Goal: Check status: Check status

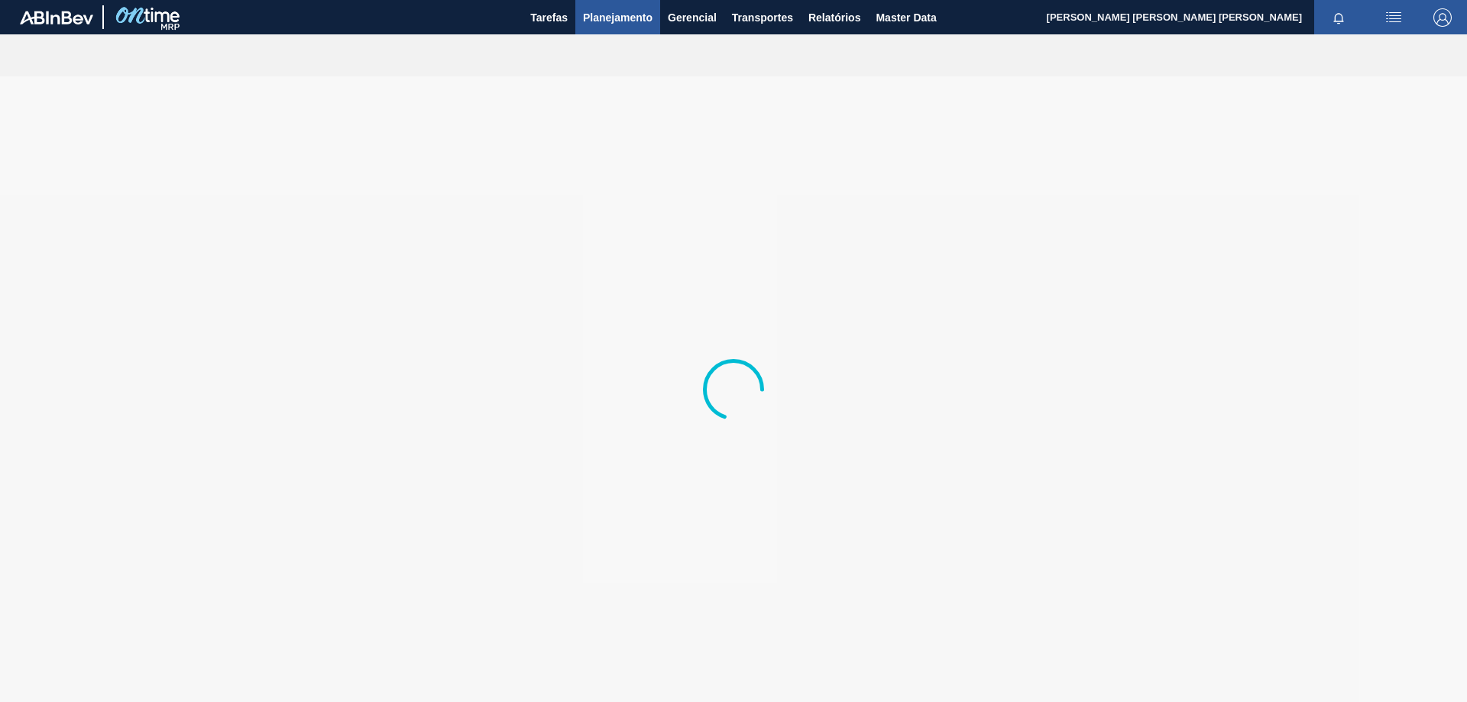
click at [619, 11] on span "Planejamento" at bounding box center [618, 17] width 70 height 18
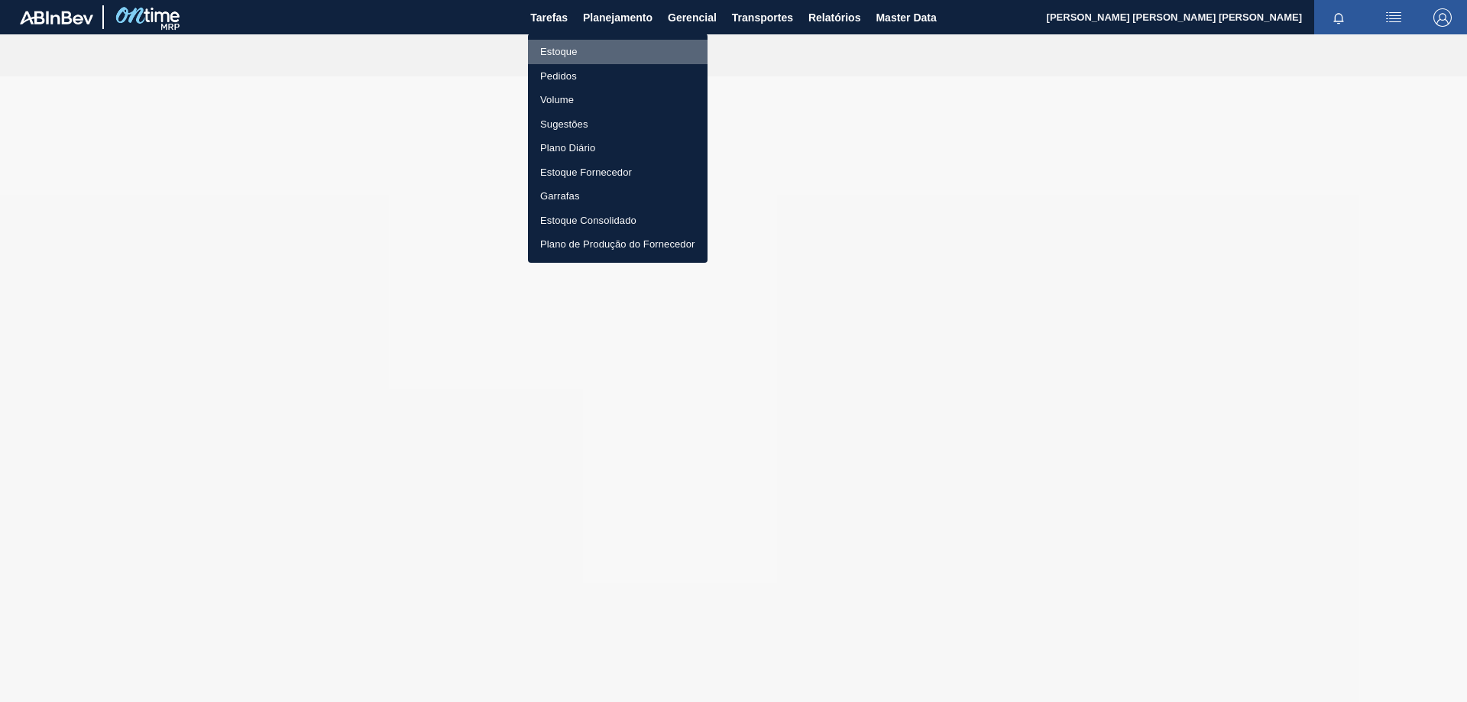
click at [590, 54] on li "Estoque" at bounding box center [618, 52] width 180 height 24
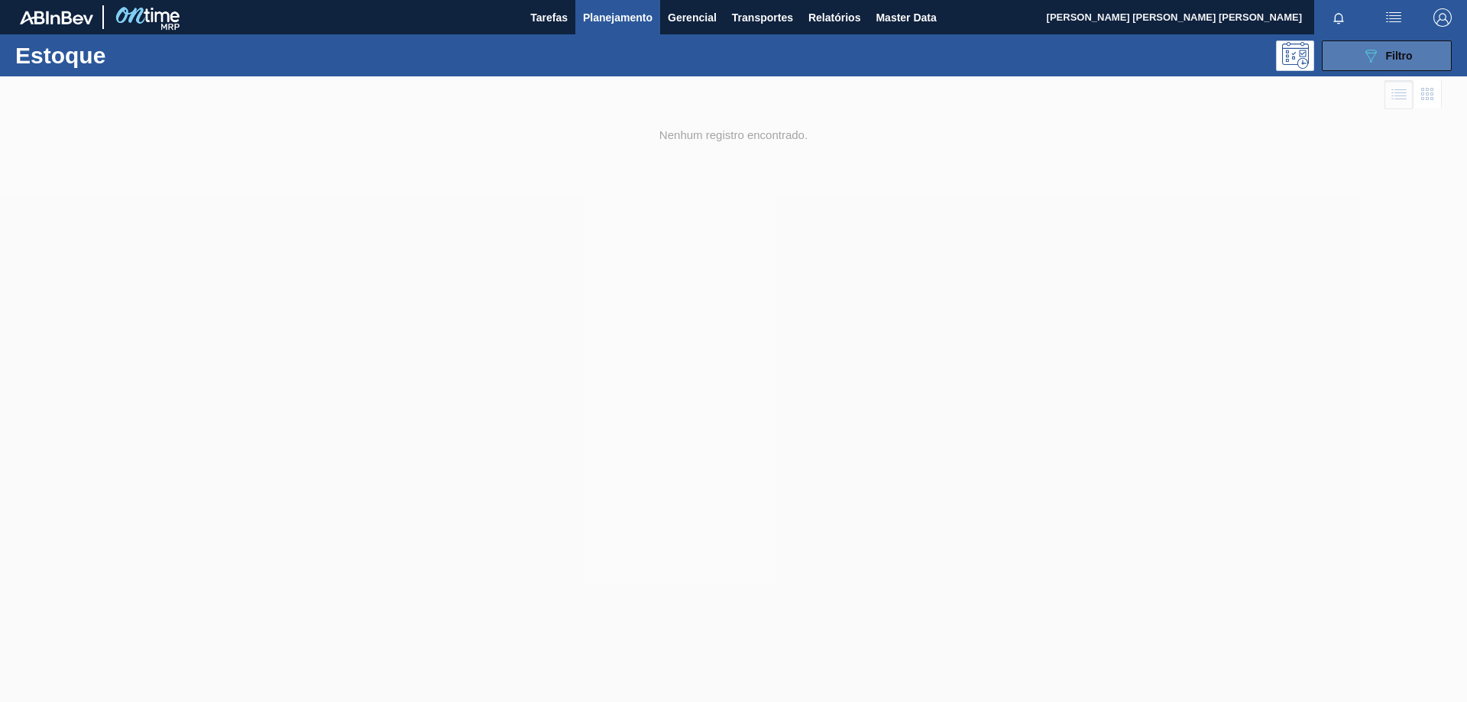
click at [1399, 50] on span "Filtro" at bounding box center [1399, 56] width 27 height 12
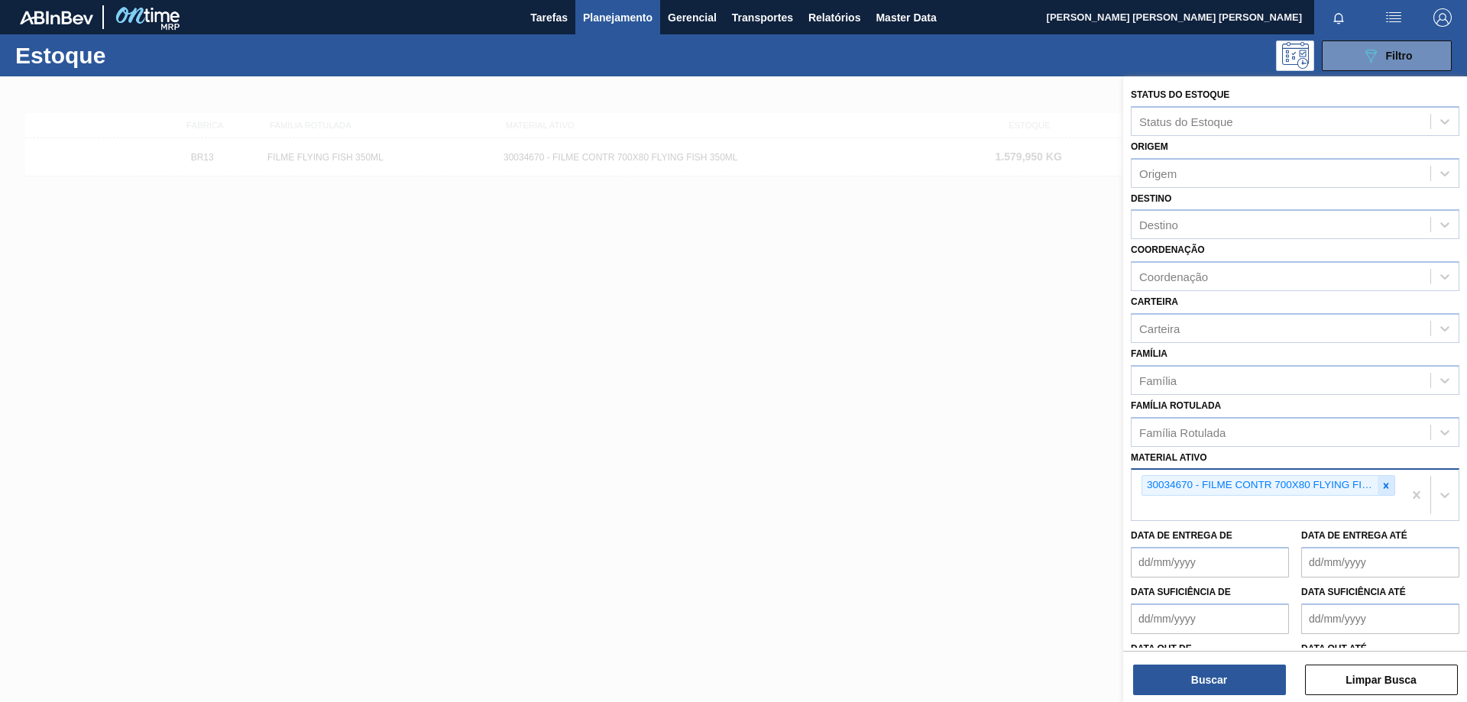
click at [1380, 483] on icon at bounding box center [1385, 485] width 11 height 11
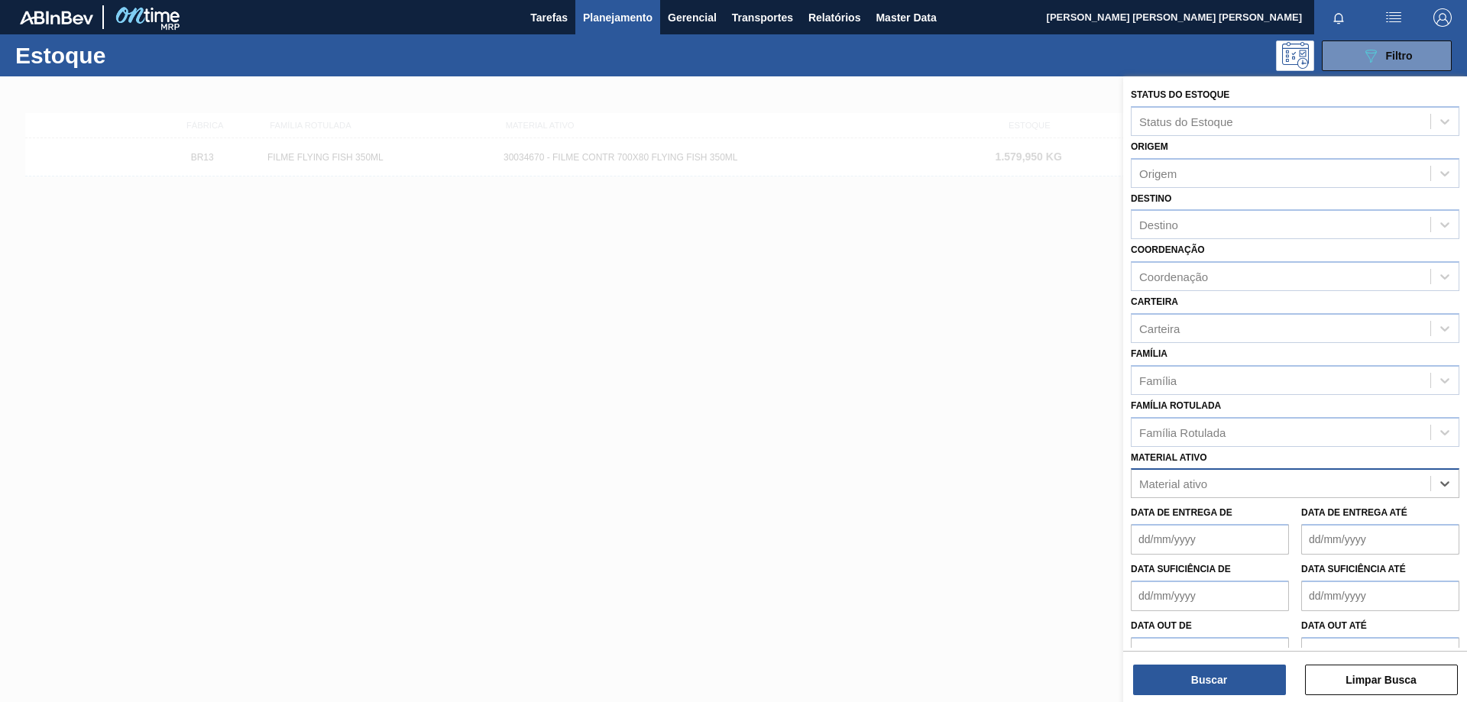
paste ativo "30034484"
type ativo "30034484"
click at [1271, 527] on div "30034484 - AROMA LIMAO 20699223" at bounding box center [1294, 521] width 328 height 28
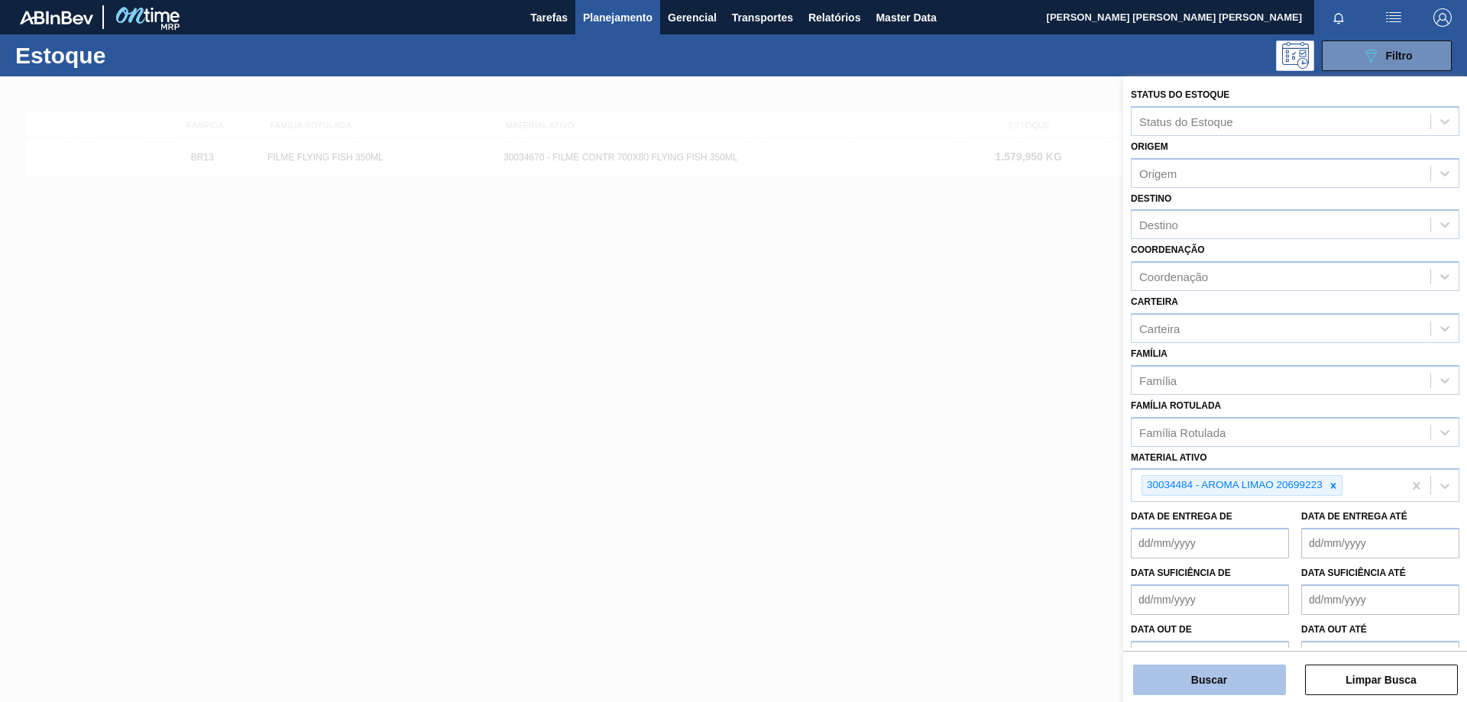
click at [1244, 669] on button "Buscar" at bounding box center [1209, 680] width 153 height 31
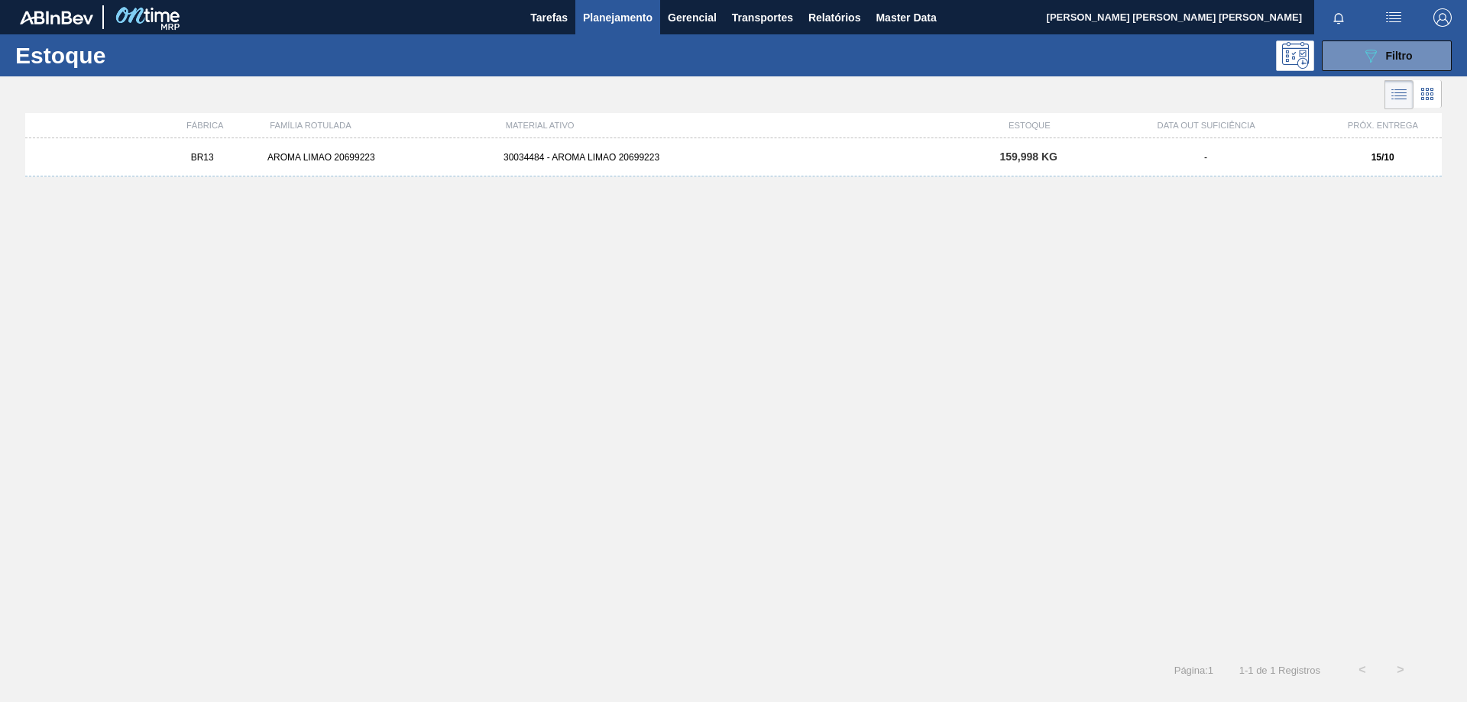
click at [588, 160] on div "30034484 - AROMA LIMAO 20699223" at bounding box center [733, 157] width 472 height 11
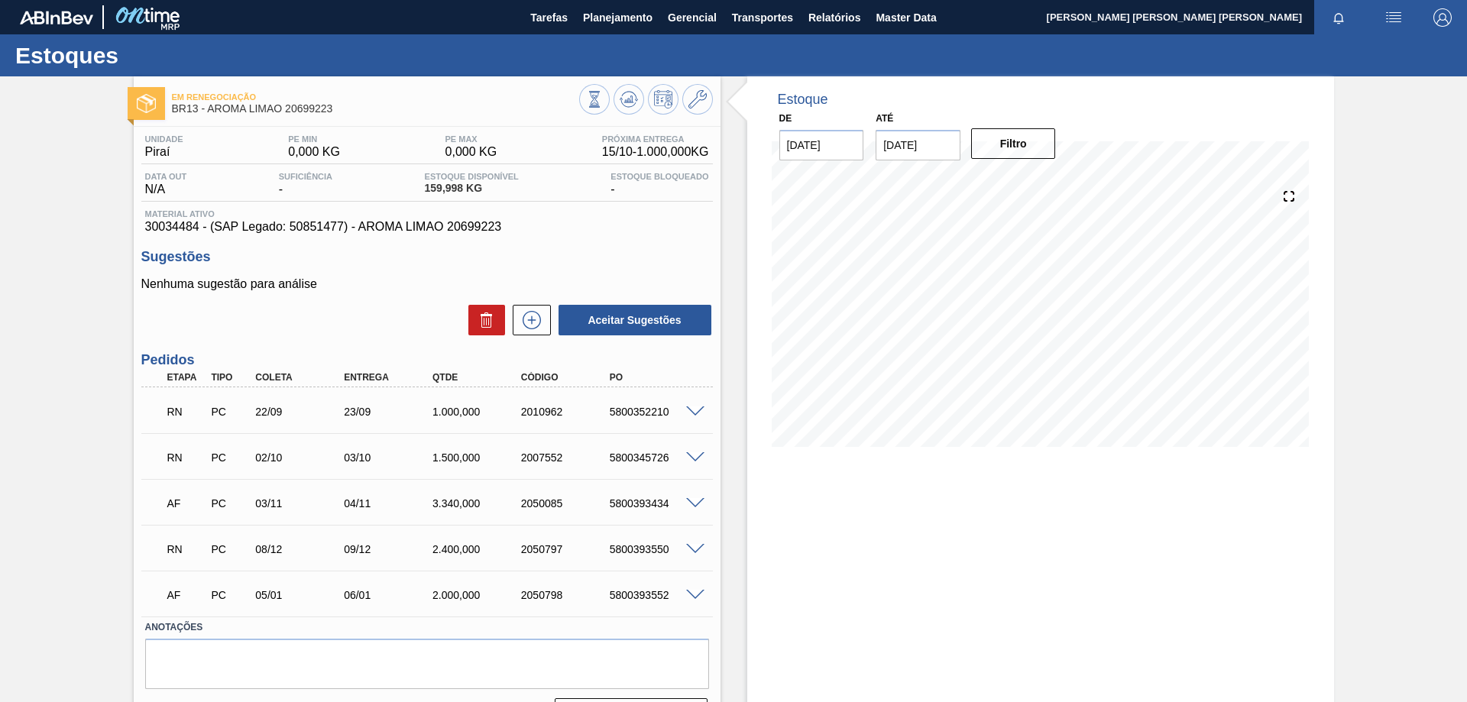
click at [694, 408] on span at bounding box center [695, 411] width 18 height 11
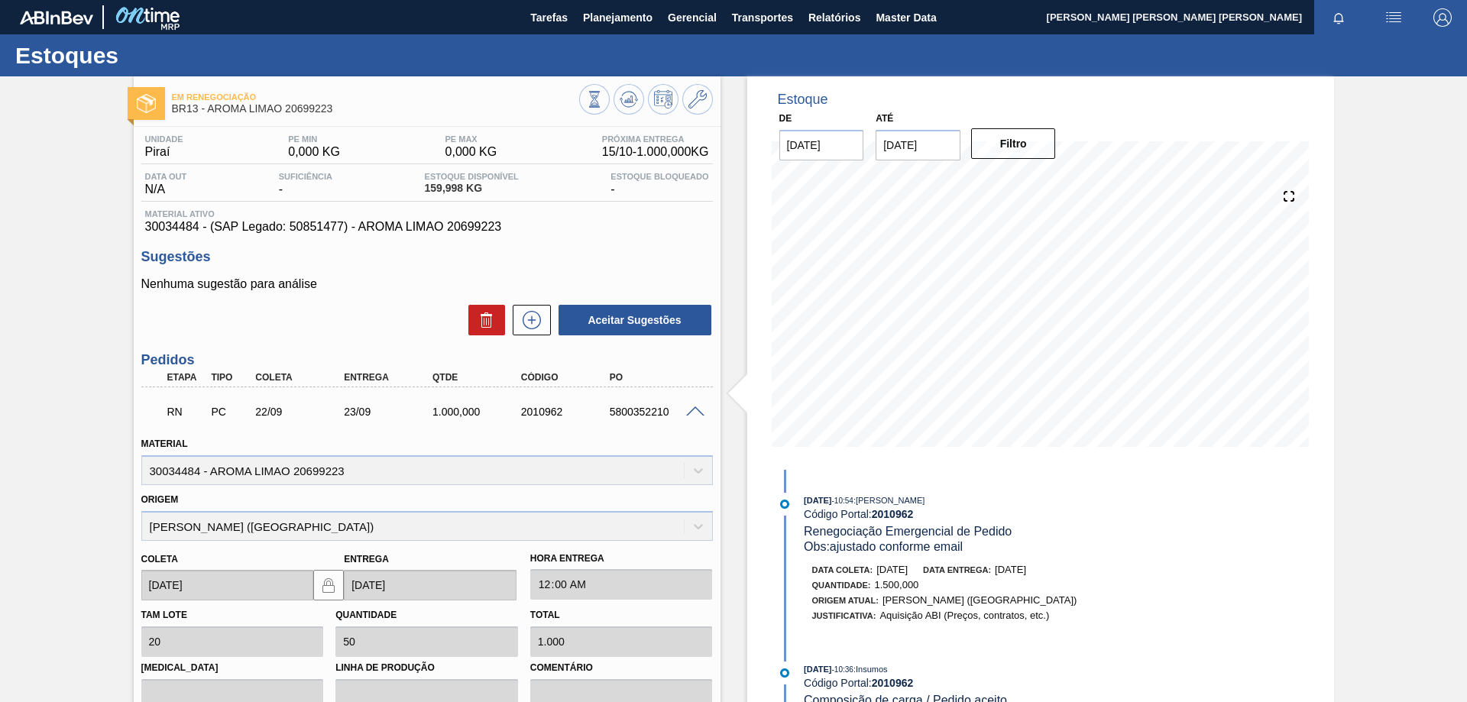
click at [693, 410] on span at bounding box center [695, 411] width 18 height 11
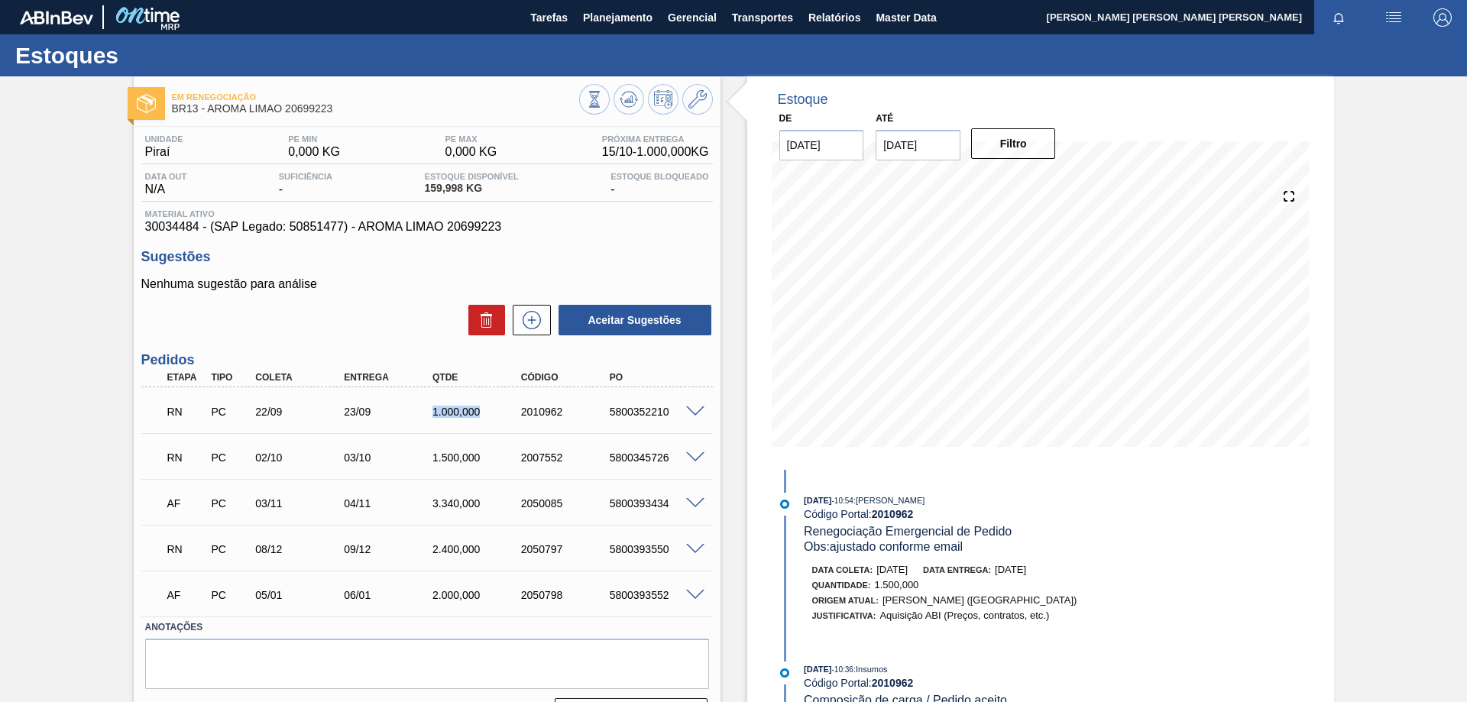
drag, startPoint x: 484, startPoint y: 413, endPoint x: 420, endPoint y: 415, distance: 63.4
click at [420, 415] on div "RN PC 22/09 23/09 1.000,000 2010962 5800352210" at bounding box center [422, 410] width 531 height 31
drag, startPoint x: 431, startPoint y: 461, endPoint x: 493, endPoint y: 459, distance: 61.9
click at [493, 459] on div "1.500,000" at bounding box center [478, 457] width 99 height 12
drag, startPoint x: 480, startPoint y: 503, endPoint x: 427, endPoint y: 503, distance: 53.5
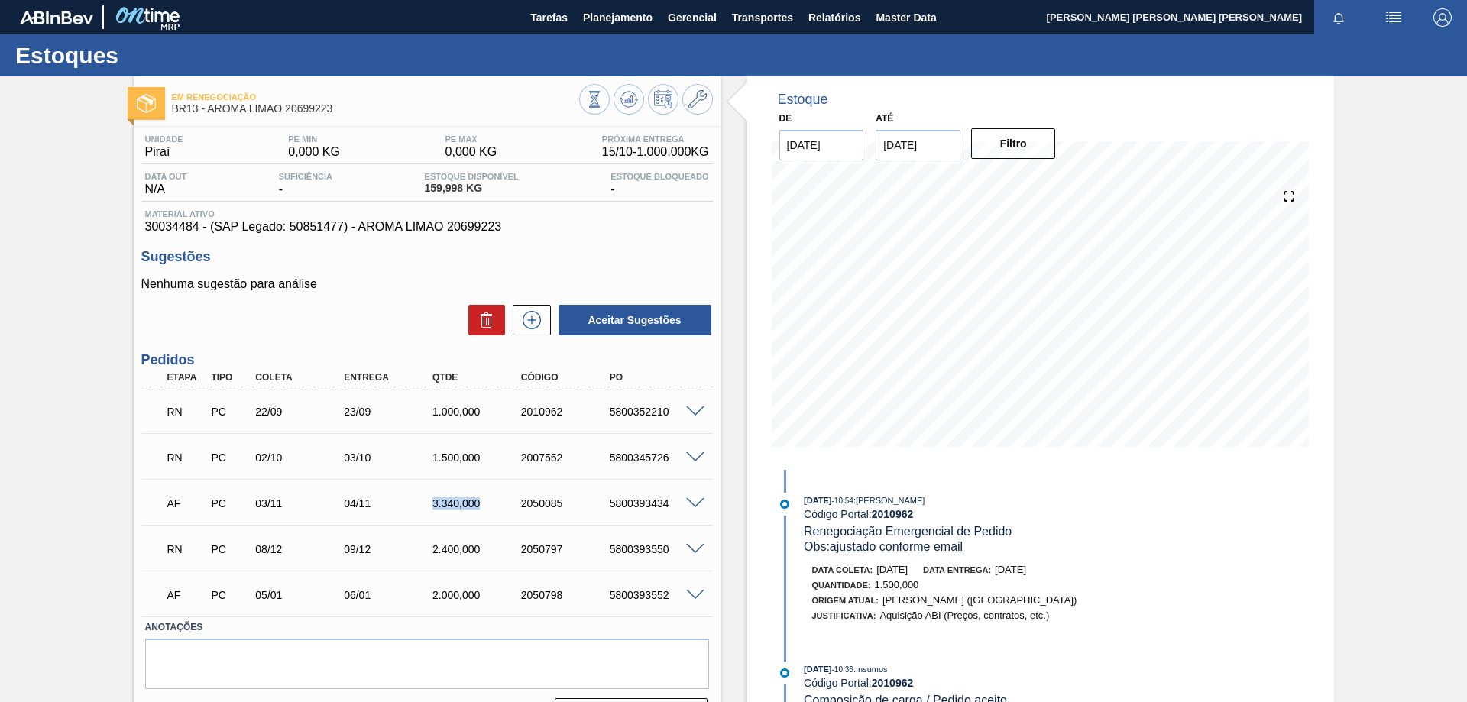
click at [427, 503] on div "3.340,000" at bounding box center [466, 503] width 89 height 12
drag, startPoint x: 179, startPoint y: 502, endPoint x: 165, endPoint y: 503, distance: 13.8
click at [165, 503] on div "AF" at bounding box center [186, 504] width 46 height 34
drag, startPoint x: 484, startPoint y: 504, endPoint x: 422, endPoint y: 501, distance: 61.9
click at [422, 501] on div "3.340,000" at bounding box center [466, 503] width 89 height 12
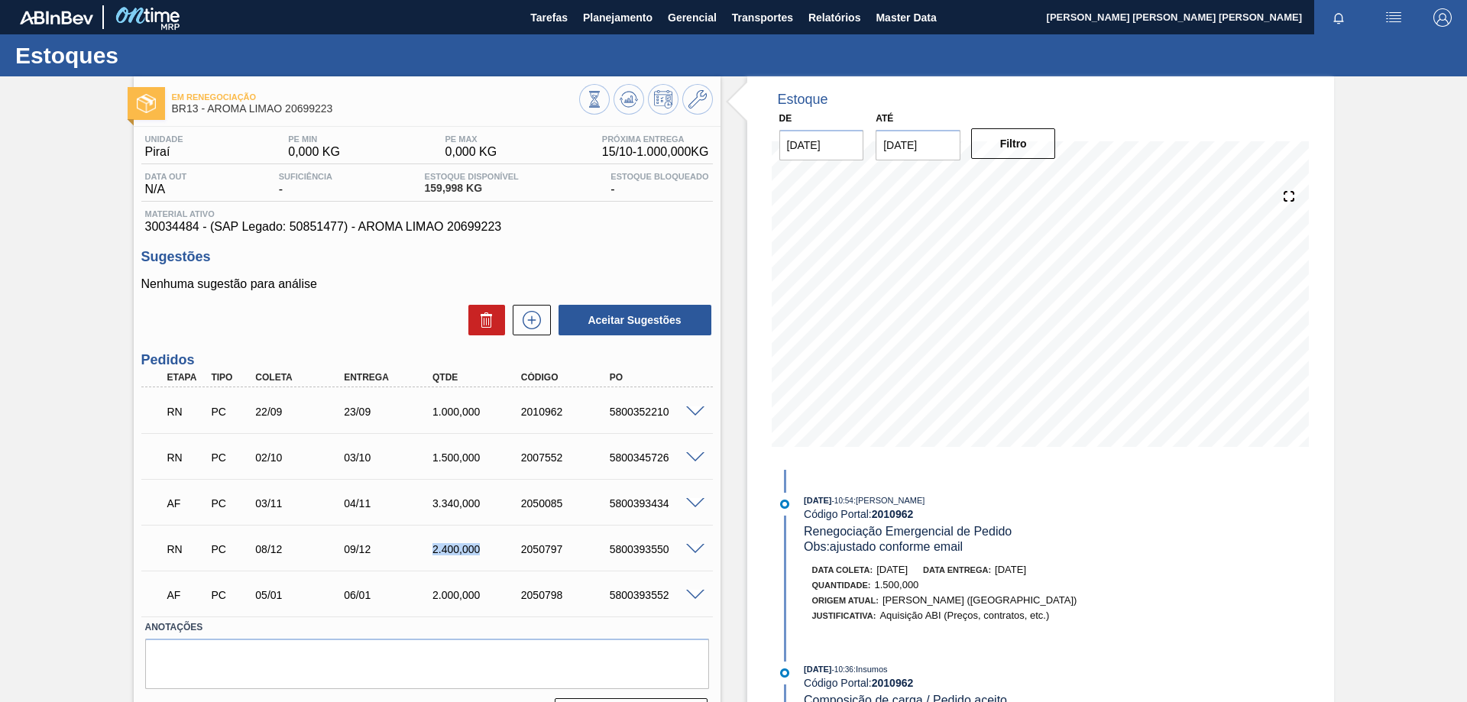
drag, startPoint x: 483, startPoint y: 549, endPoint x: 425, endPoint y: 546, distance: 57.4
click at [425, 546] on div "2.400,000" at bounding box center [466, 549] width 89 height 12
click at [630, 18] on span "Planejamento" at bounding box center [618, 17] width 70 height 18
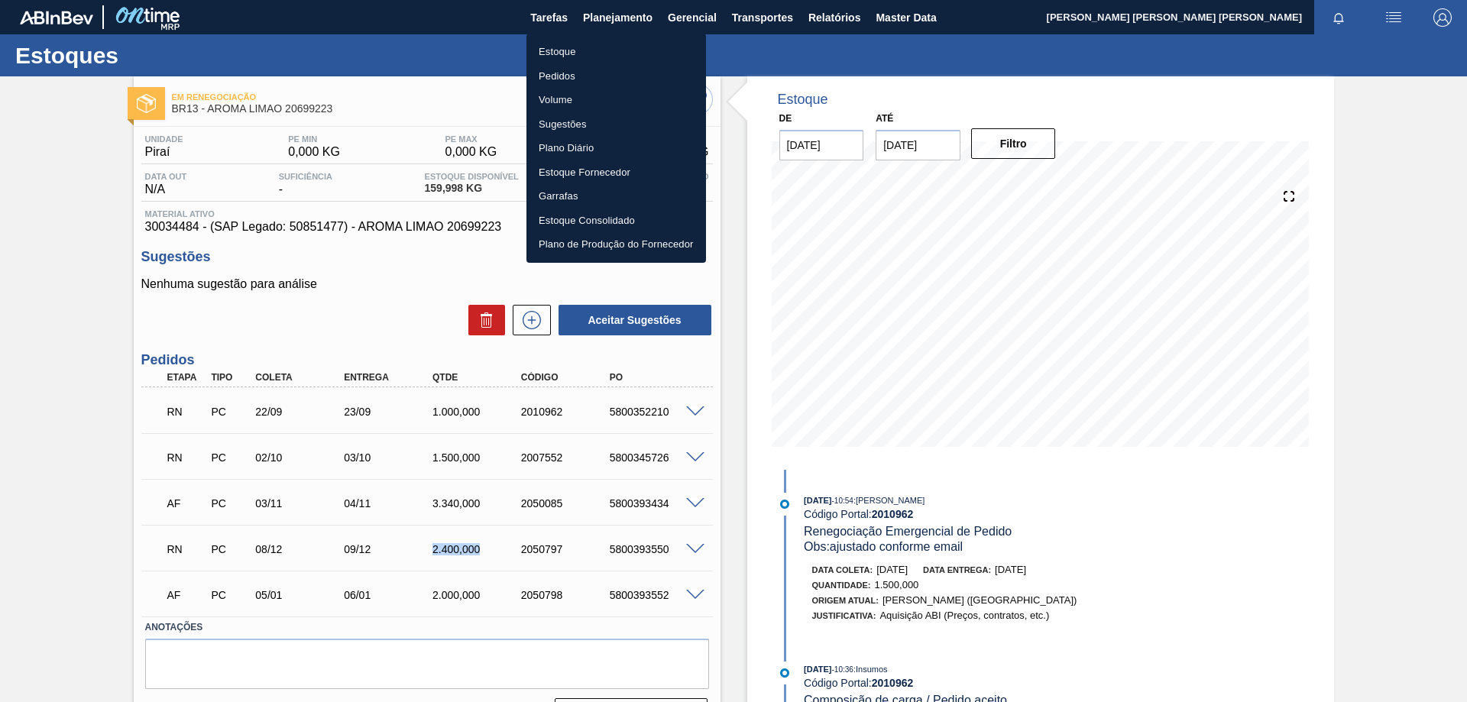
click at [569, 53] on li "Estoque" at bounding box center [616, 52] width 180 height 24
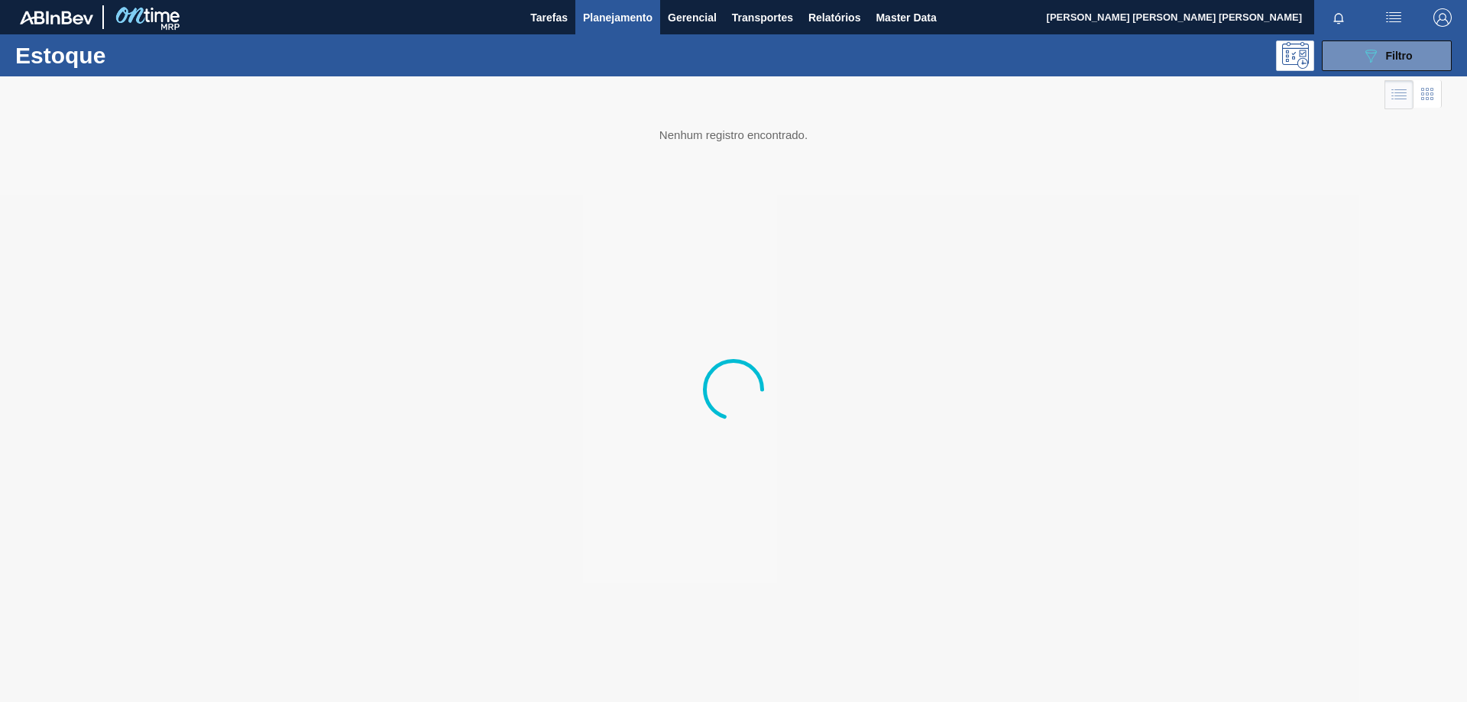
drag, startPoint x: 1366, startPoint y: 46, endPoint x: 1354, endPoint y: 128, distance: 83.3
click at [1363, 47] on icon "089F7B8B-B2A5-4AFE-B5C0-19BA573D28AC" at bounding box center [1370, 56] width 18 height 18
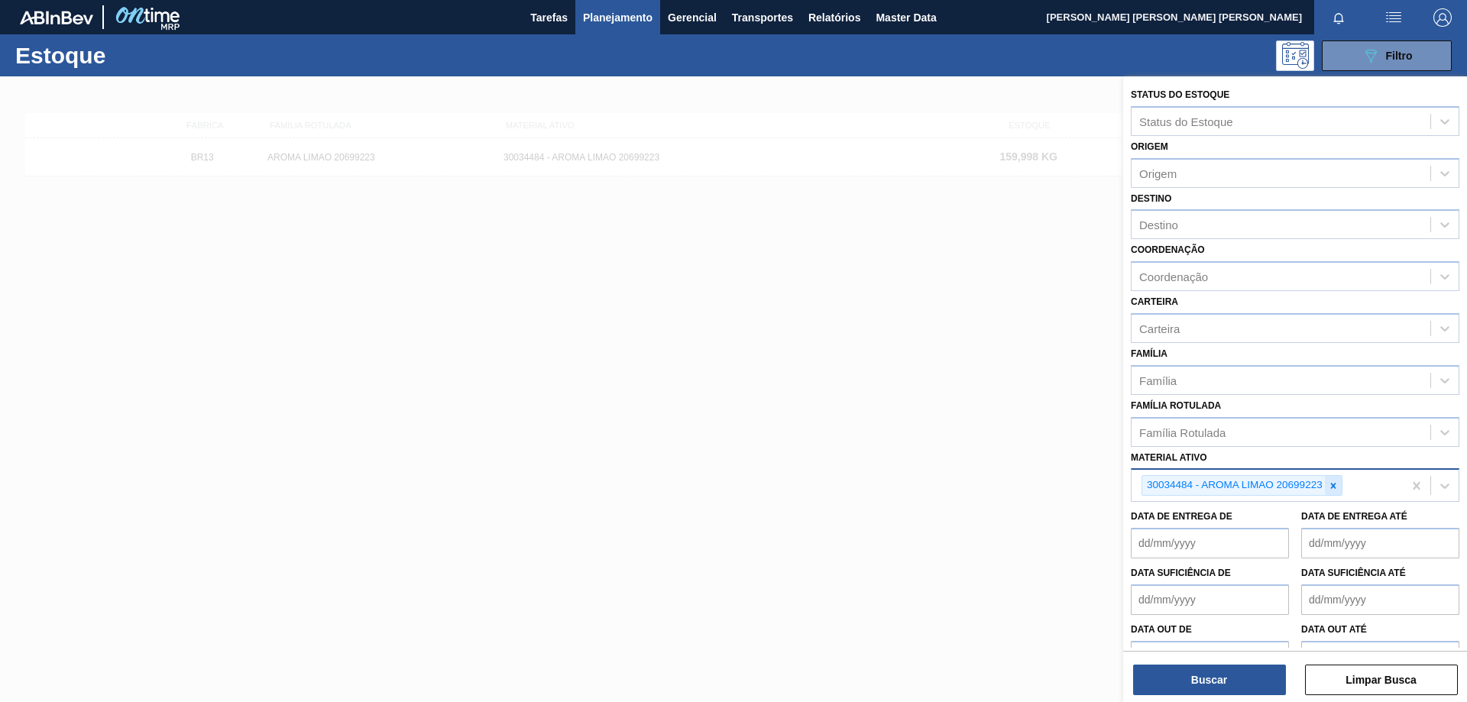
click at [1332, 486] on icon at bounding box center [1332, 485] width 5 height 5
paste ativo "30034326"
type ativo "30034326"
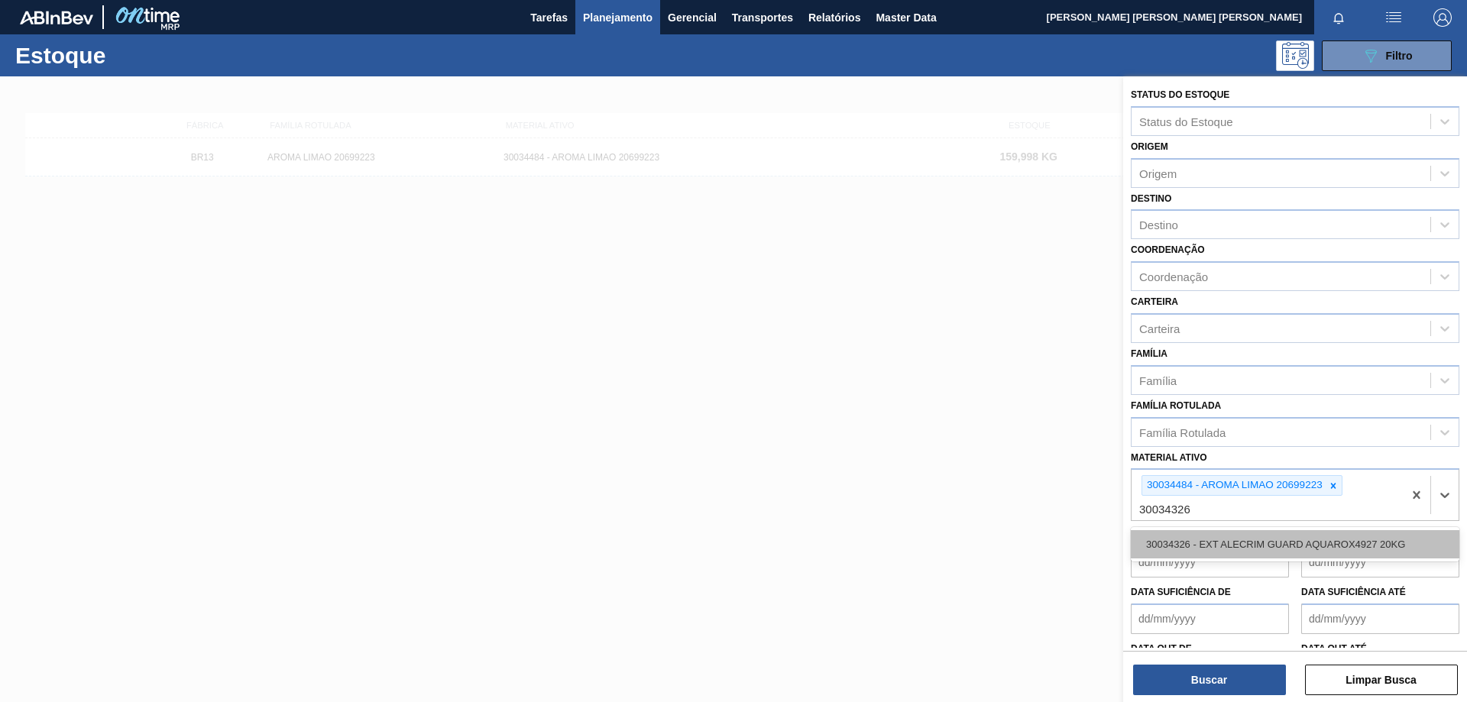
click at [1234, 539] on div "30034326 - EXT ALECRIM GUARD AQUAROX4927 20KG" at bounding box center [1294, 544] width 328 height 28
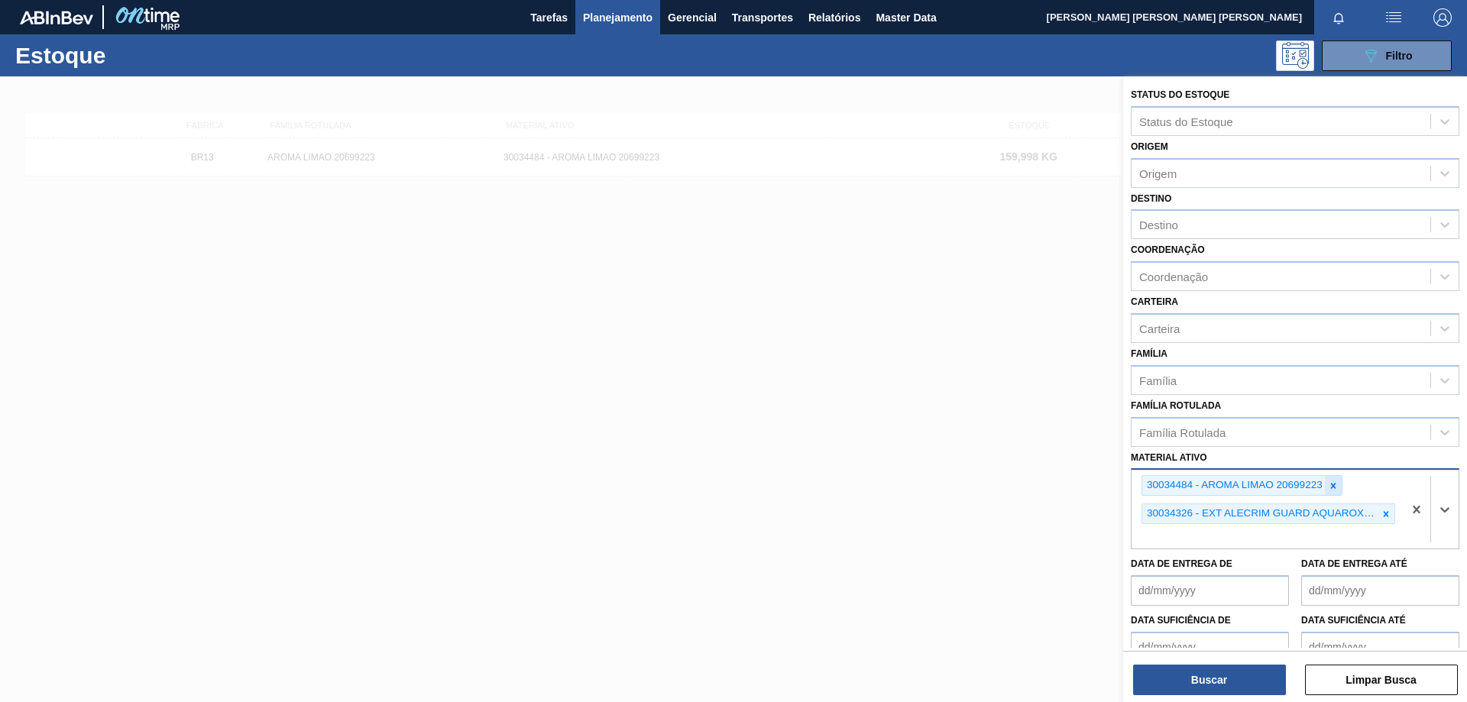
click at [1336, 488] on icon at bounding box center [1333, 485] width 11 height 11
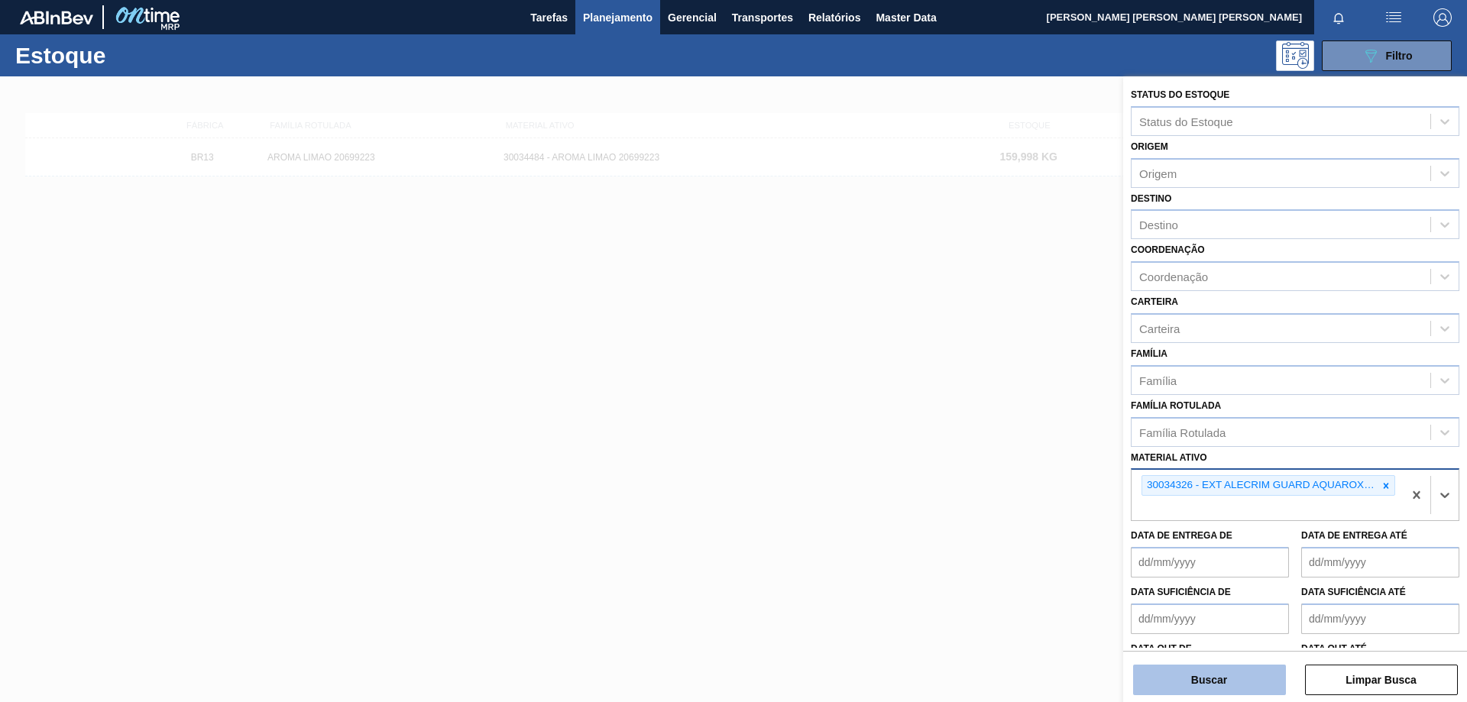
click at [1235, 674] on button "Buscar" at bounding box center [1209, 680] width 153 height 31
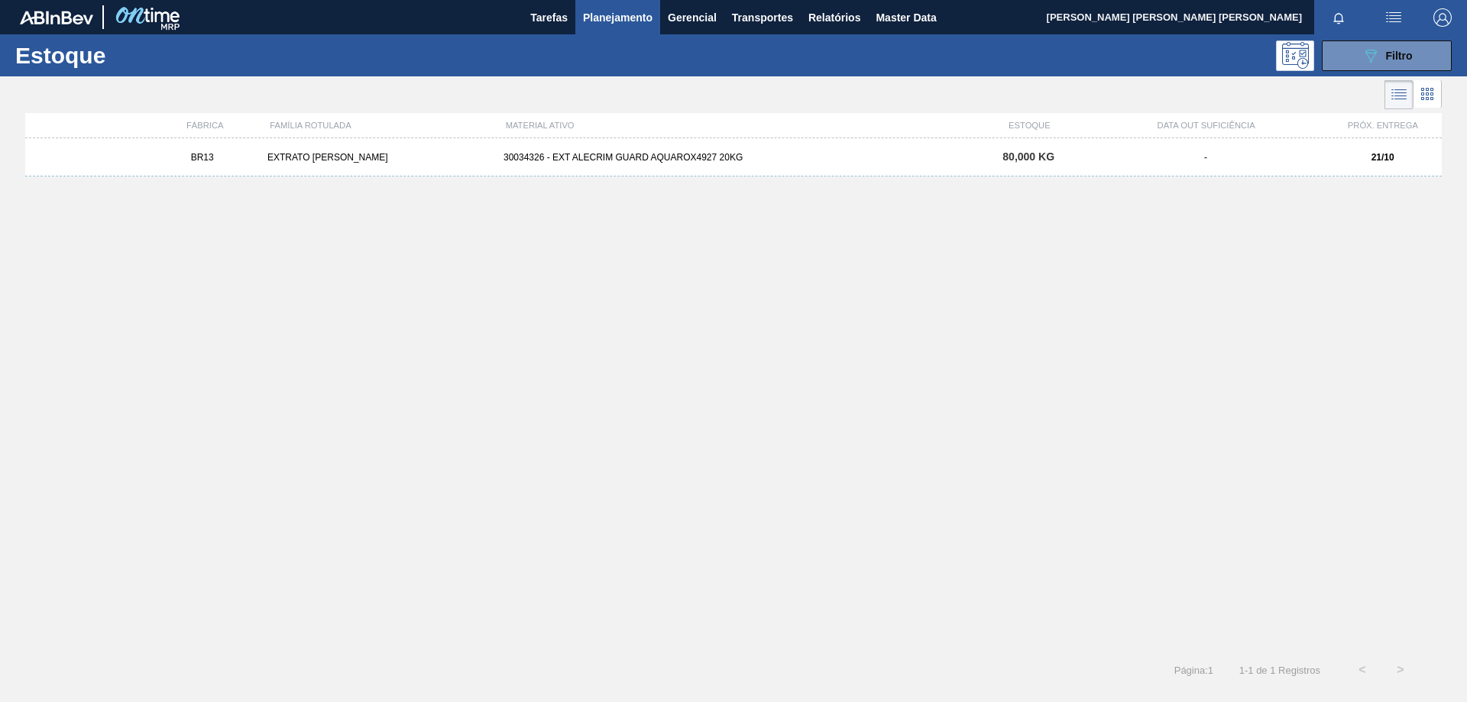
click at [635, 157] on div "30034326 - EXT ALECRIM GUARD AQUAROX4927 20KG" at bounding box center [733, 157] width 472 height 11
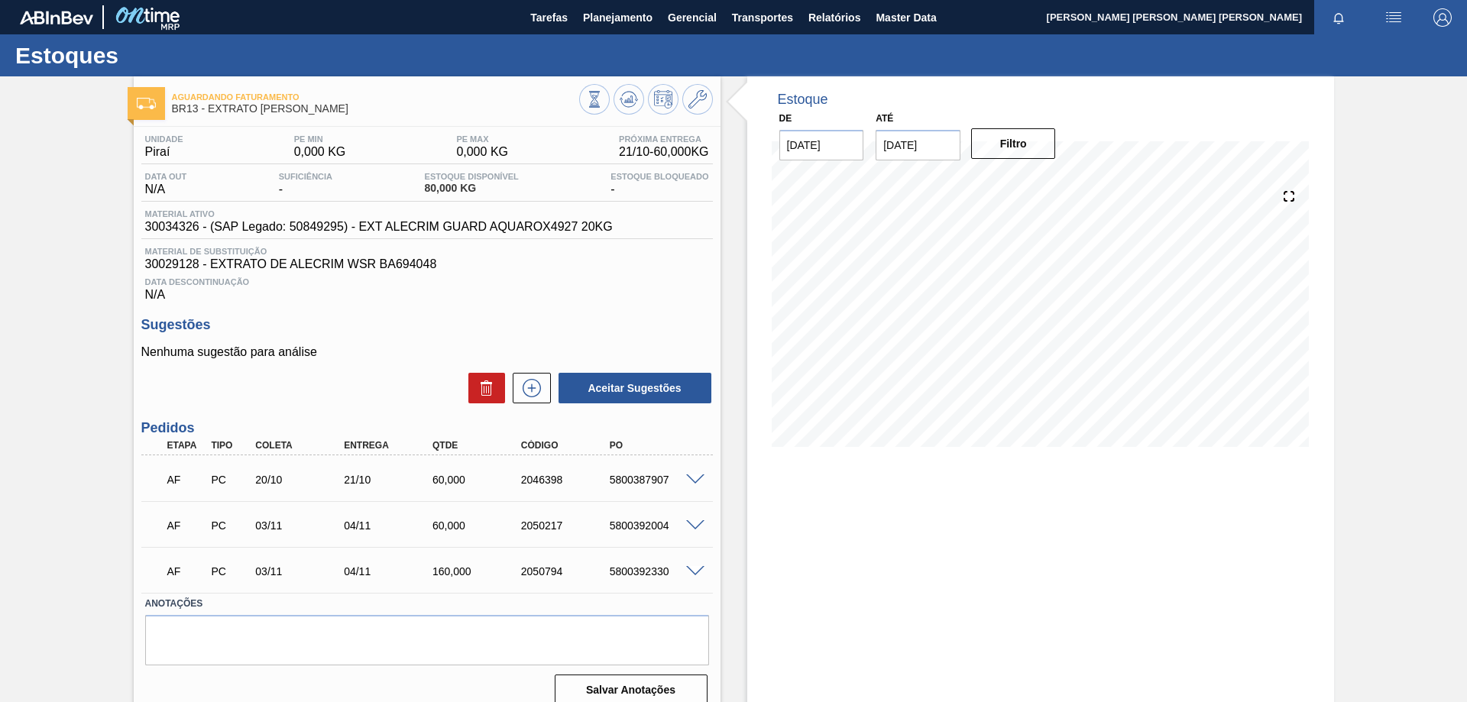
click at [699, 479] on span at bounding box center [695, 479] width 18 height 11
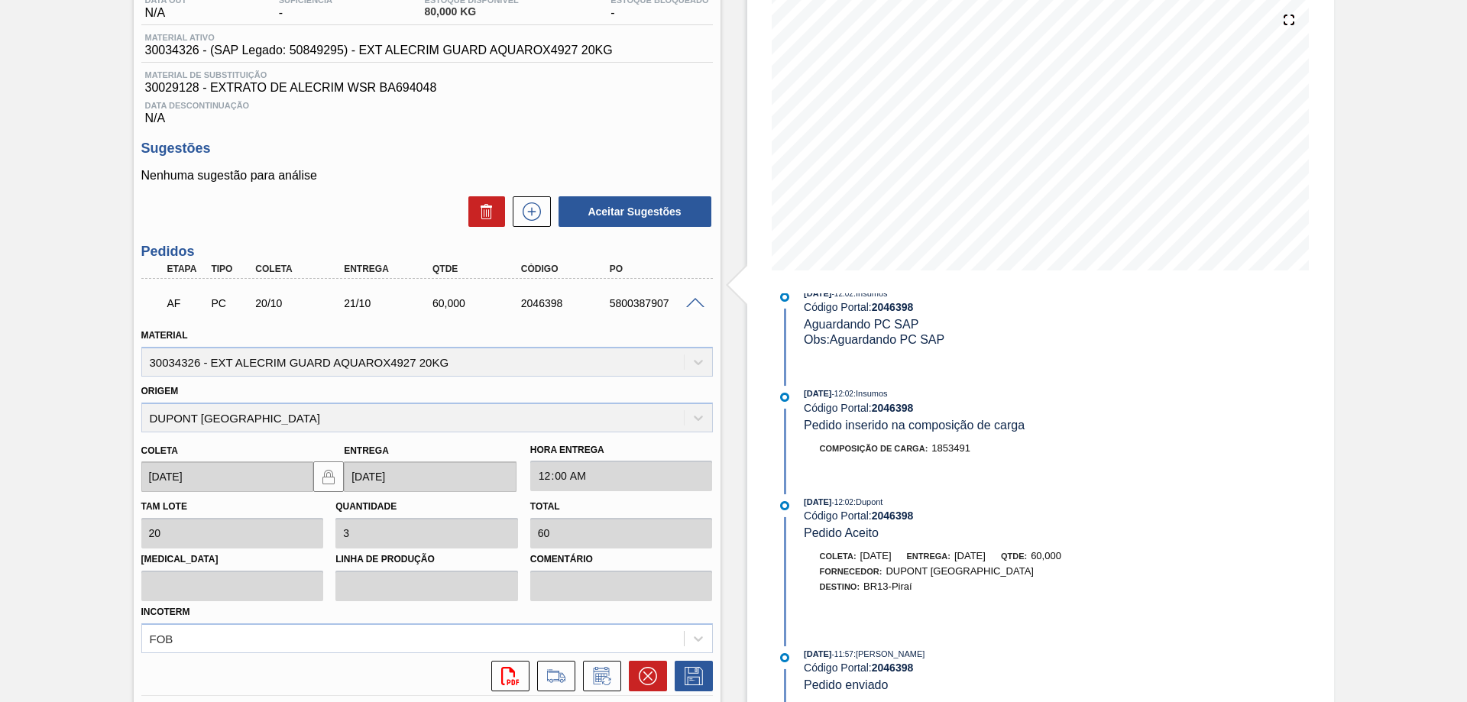
scroll to position [153, 0]
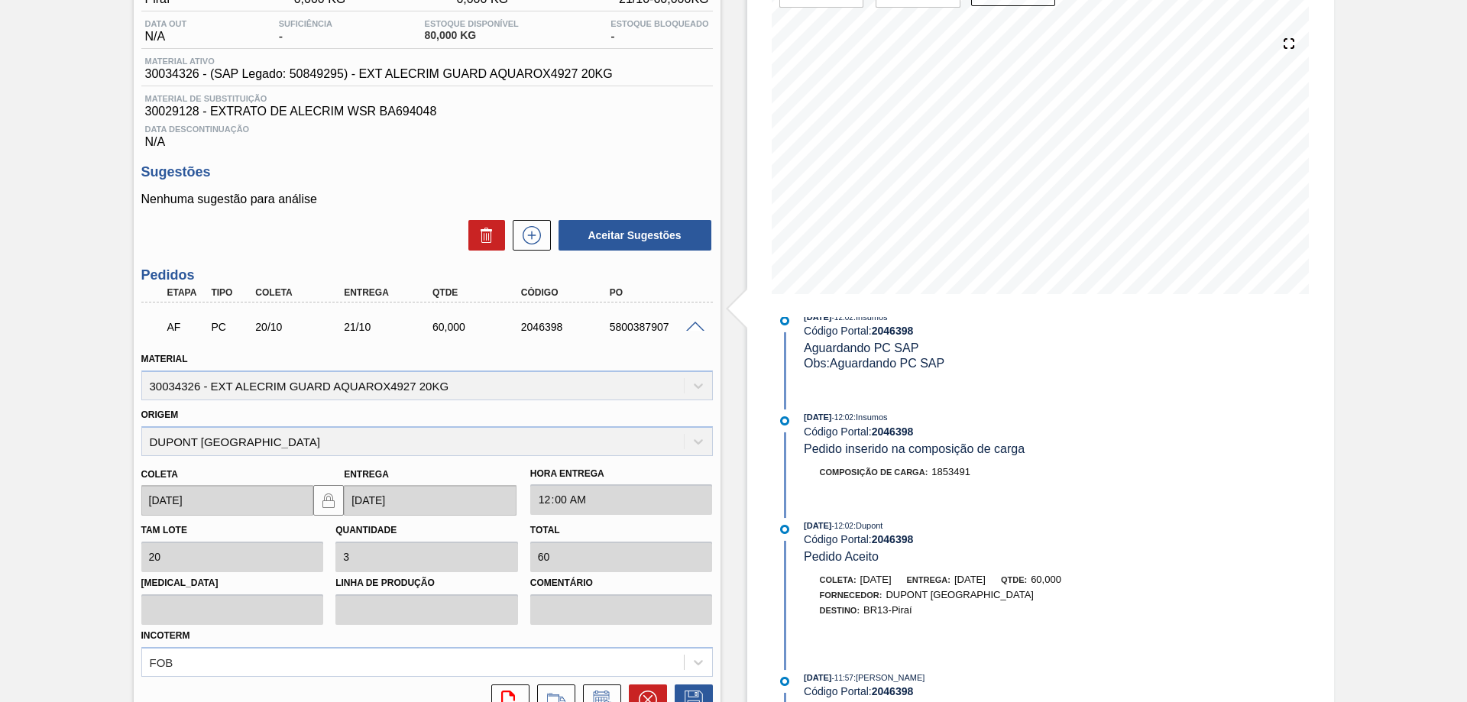
click at [693, 324] on span at bounding box center [695, 327] width 18 height 11
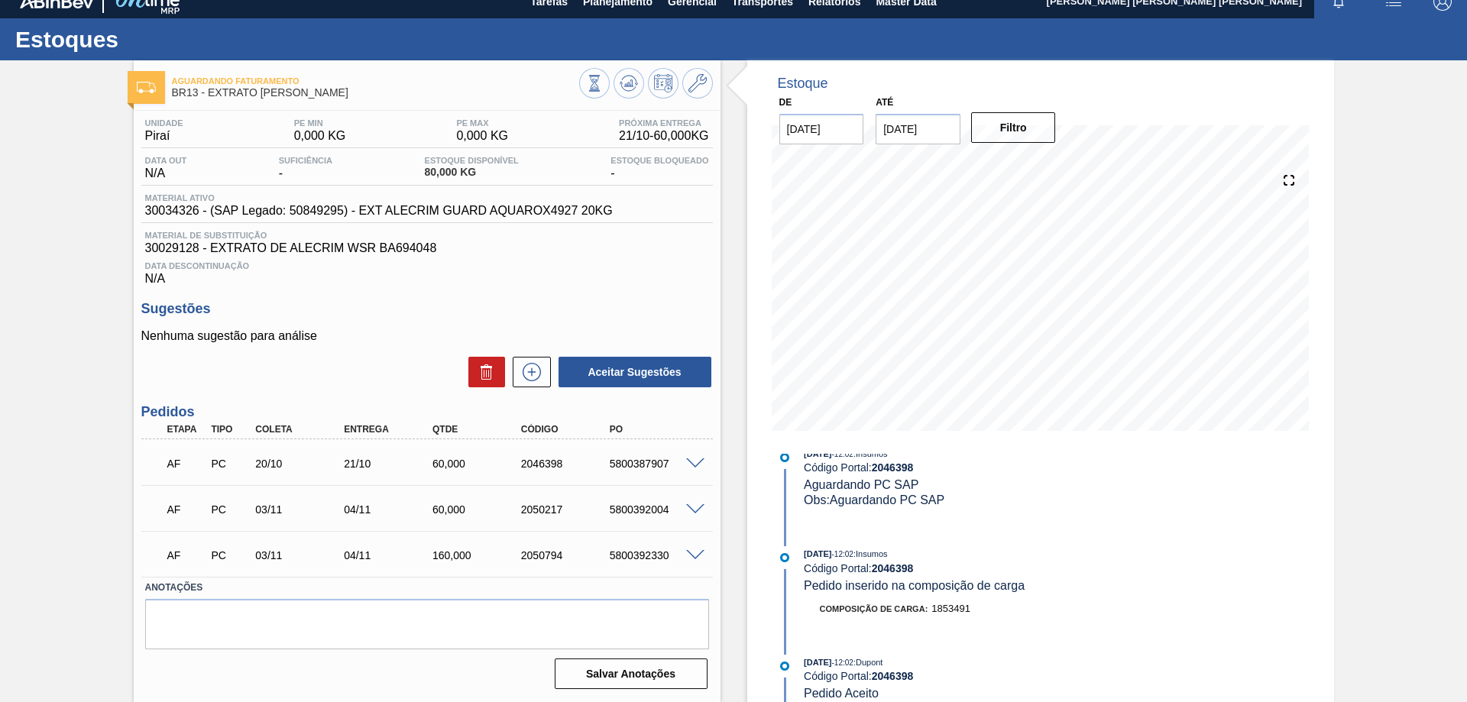
scroll to position [16, 0]
